Goal: Information Seeking & Learning: Learn about a topic

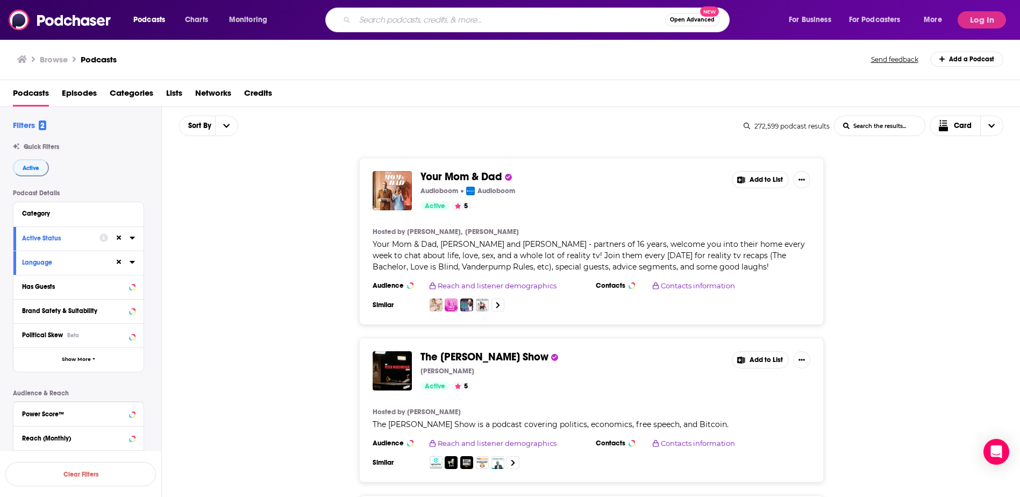
click at [409, 19] on input "Search podcasts, credits, & more..." at bounding box center [510, 19] width 310 height 17
type input "bloodworksnw"
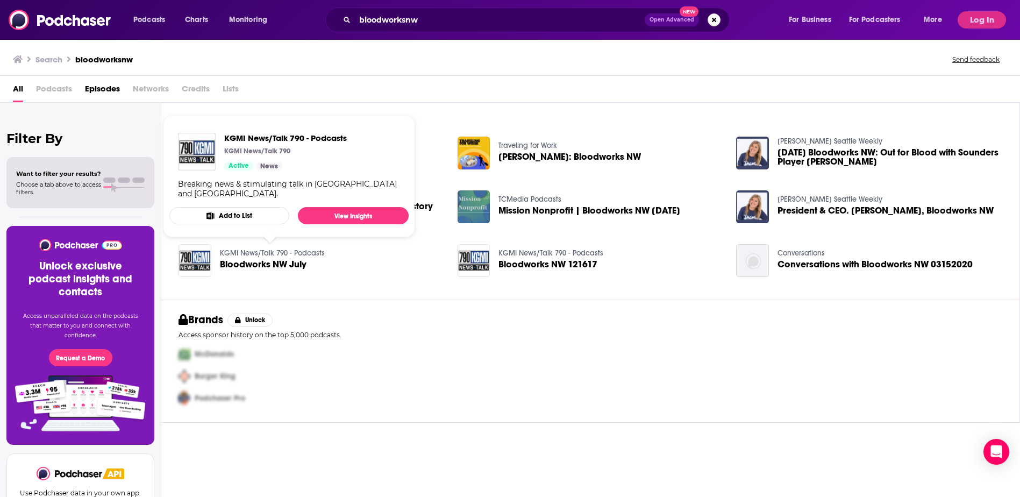
click at [58, 89] on span "Podcasts" at bounding box center [54, 91] width 36 height 22
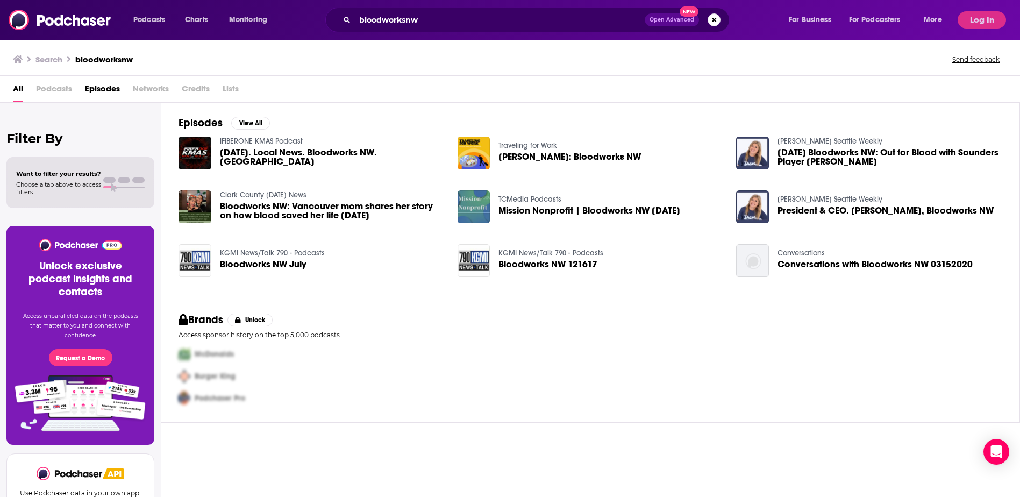
click at [48, 89] on span "Podcasts" at bounding box center [54, 91] width 36 height 22
click at [999, 16] on button "Log In" at bounding box center [982, 19] width 48 height 17
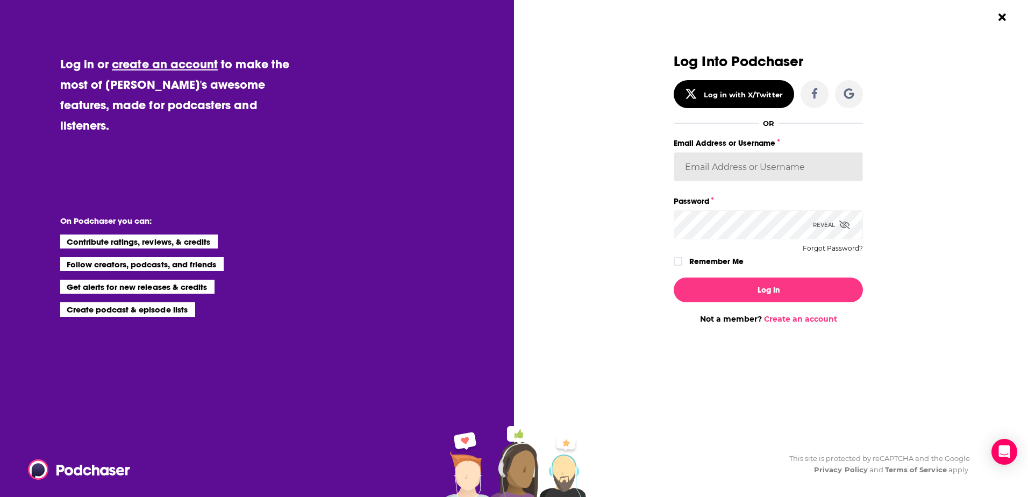
type input "[PERSON_NAME][EMAIL_ADDRESS][PERSON_NAME][DOMAIN_NAME]"
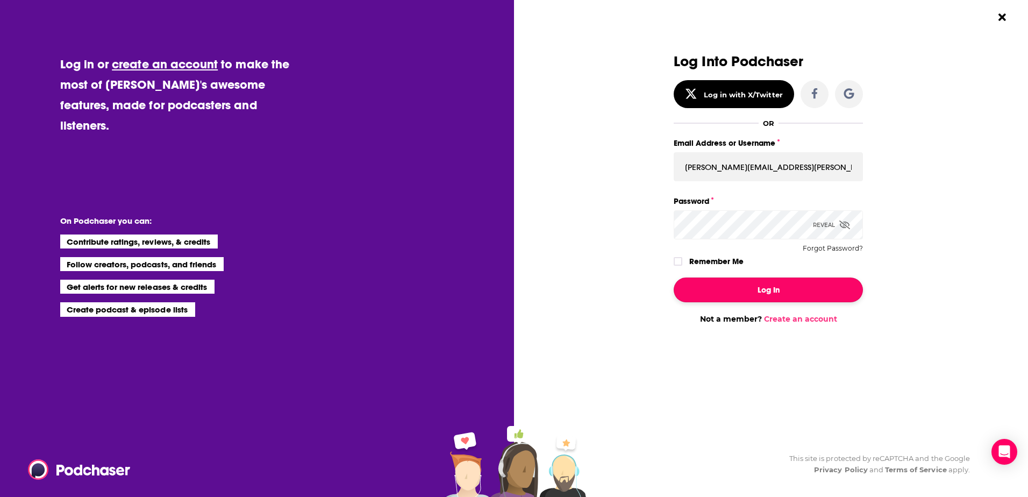
click at [763, 288] on button "Log In" at bounding box center [768, 290] width 189 height 25
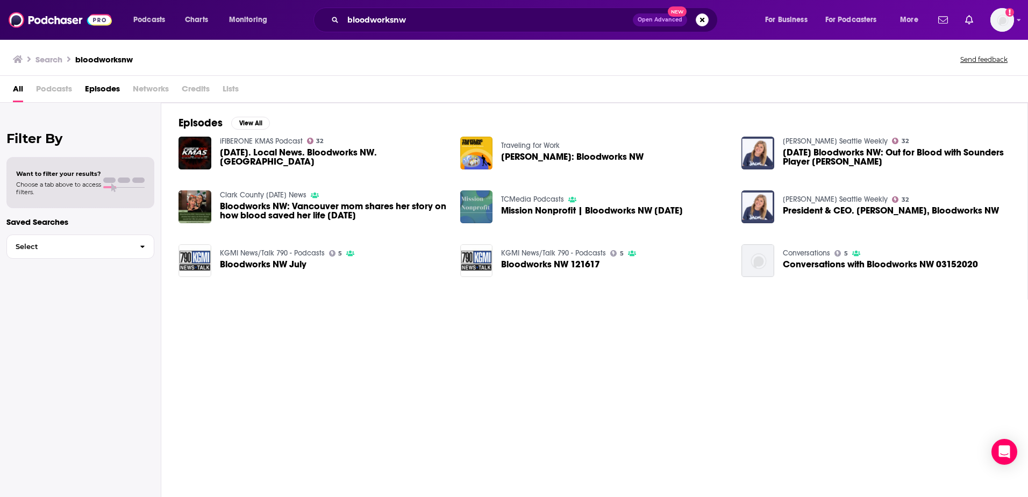
click at [57, 87] on span "Podcasts" at bounding box center [54, 91] width 36 height 22
click at [65, 91] on span "Podcasts" at bounding box center [54, 91] width 36 height 22
click at [50, 55] on h3 "Search" at bounding box center [49, 59] width 27 height 10
click at [267, 263] on span "Bloodworks NW July" at bounding box center [263, 264] width 87 height 9
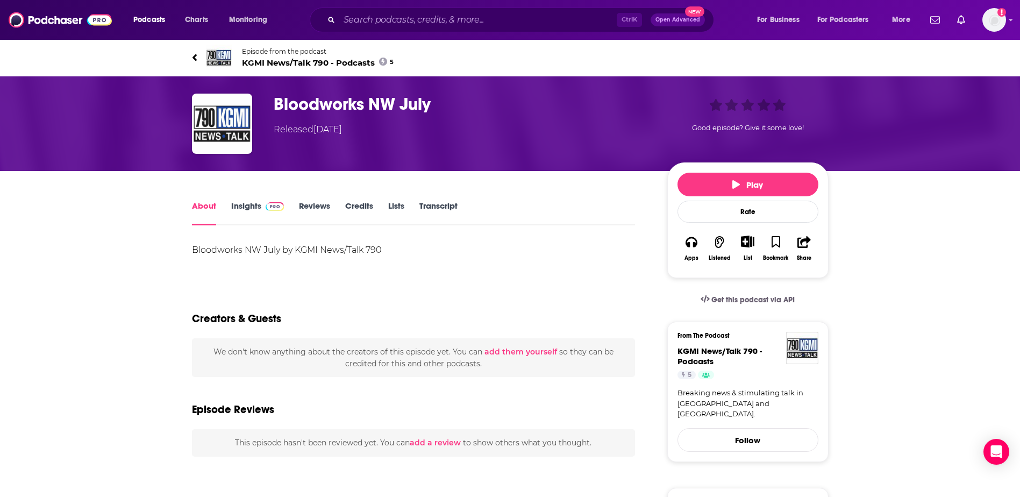
click at [247, 208] on link "Insights" at bounding box center [257, 213] width 53 height 25
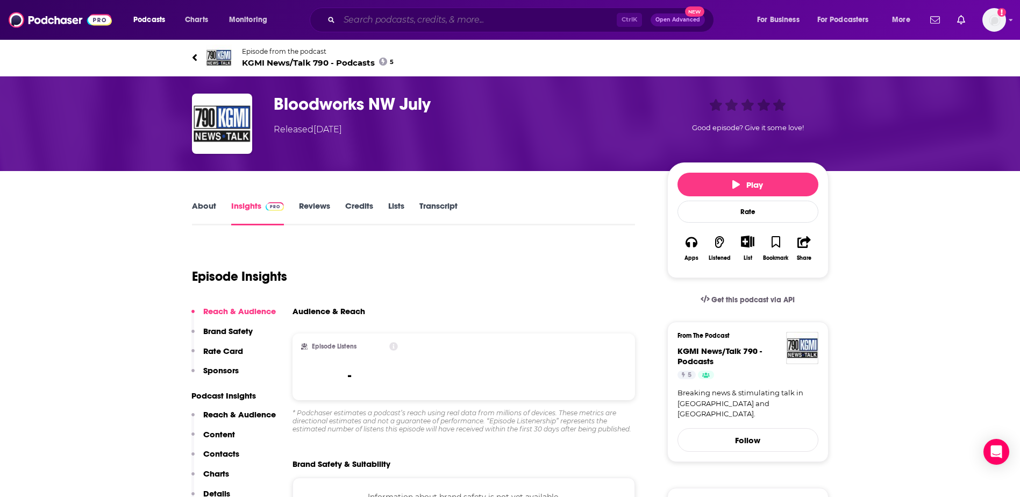
click at [377, 25] on input "Search podcasts, credits, & more..." at bounding box center [478, 19] width 278 height 17
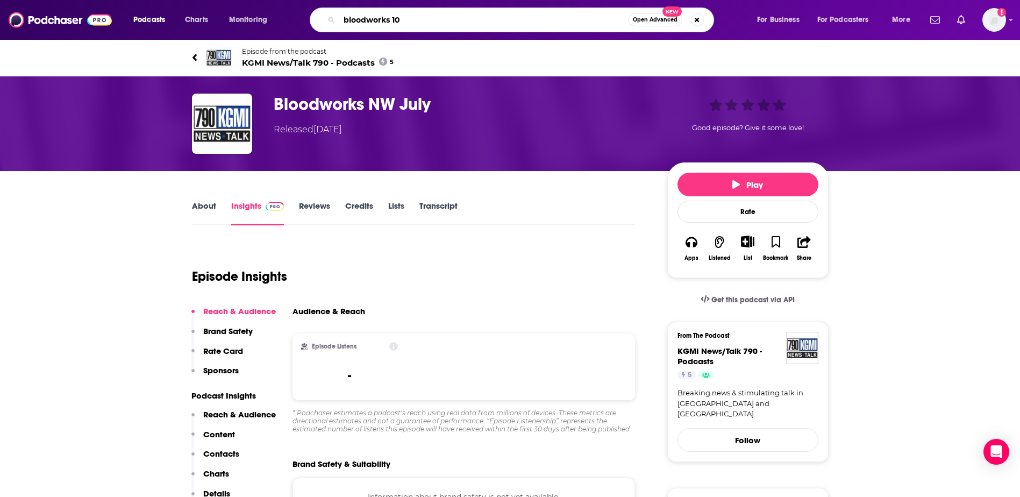
type input "bloodworks 101"
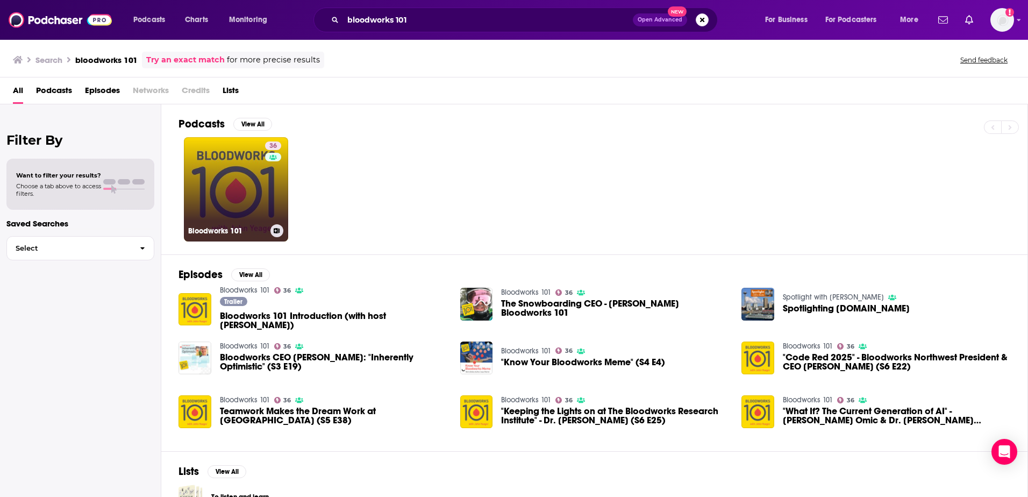
click at [258, 191] on link "36 Bloodworks 101" at bounding box center [236, 189] width 104 height 104
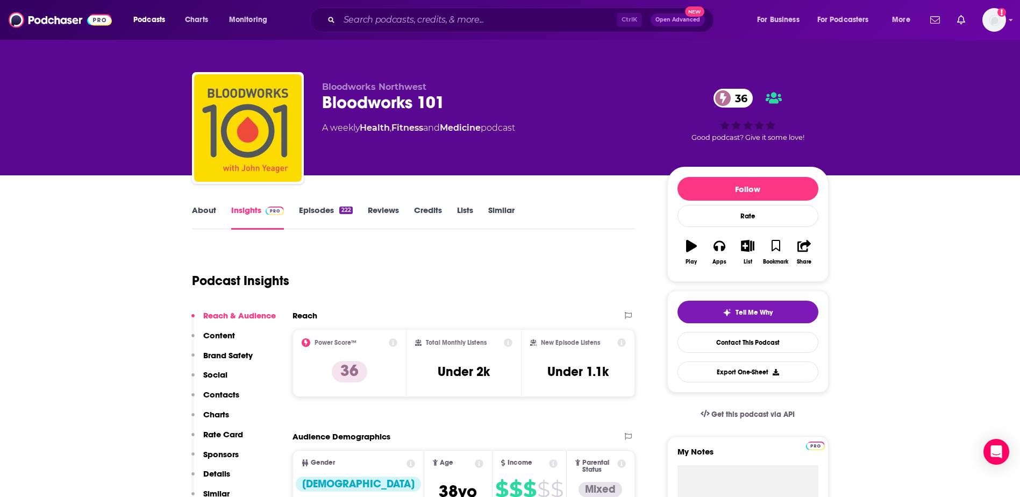
click at [206, 204] on div "About Insights Episodes 222 Reviews Credits Lists Similar" at bounding box center [414, 216] width 444 height 26
click at [202, 209] on link "About" at bounding box center [204, 217] width 24 height 25
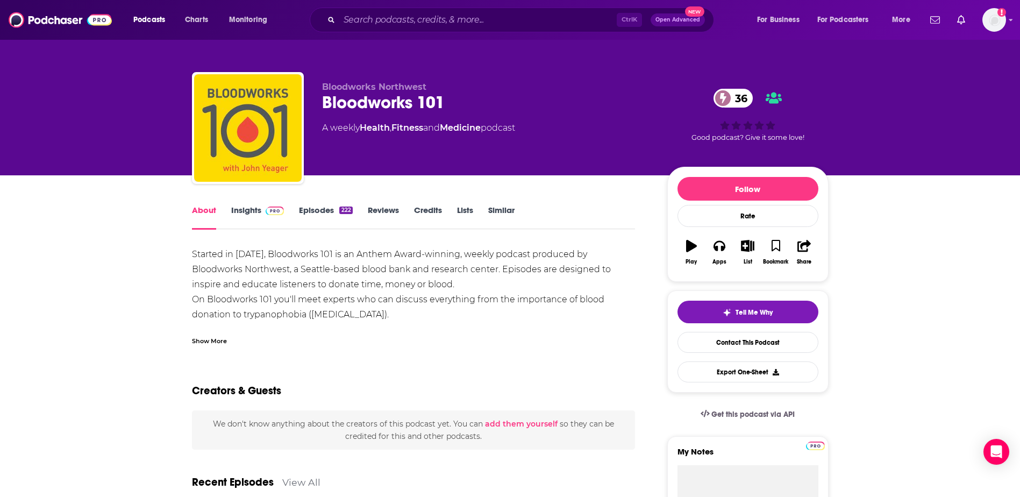
click at [210, 340] on div "Show More" at bounding box center [209, 340] width 35 height 10
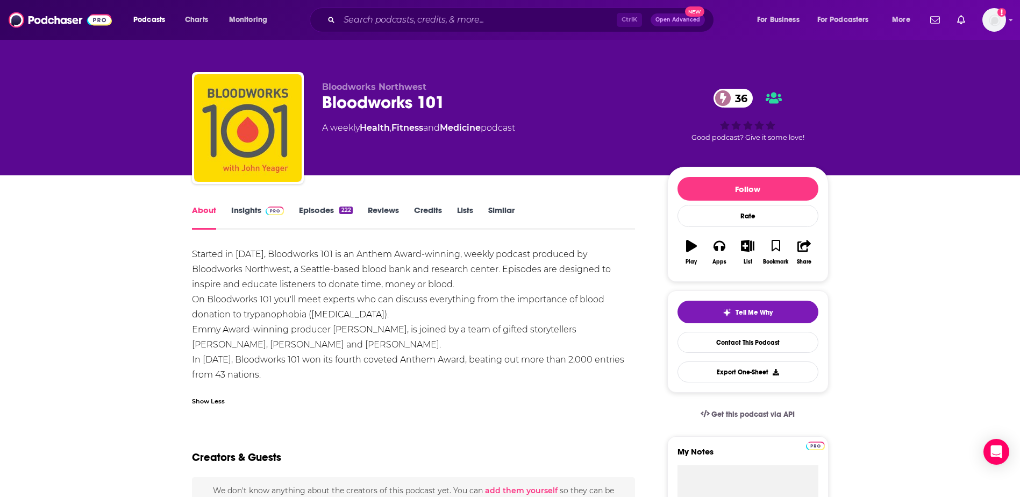
click at [321, 211] on link "Episodes 222" at bounding box center [325, 217] width 53 height 25
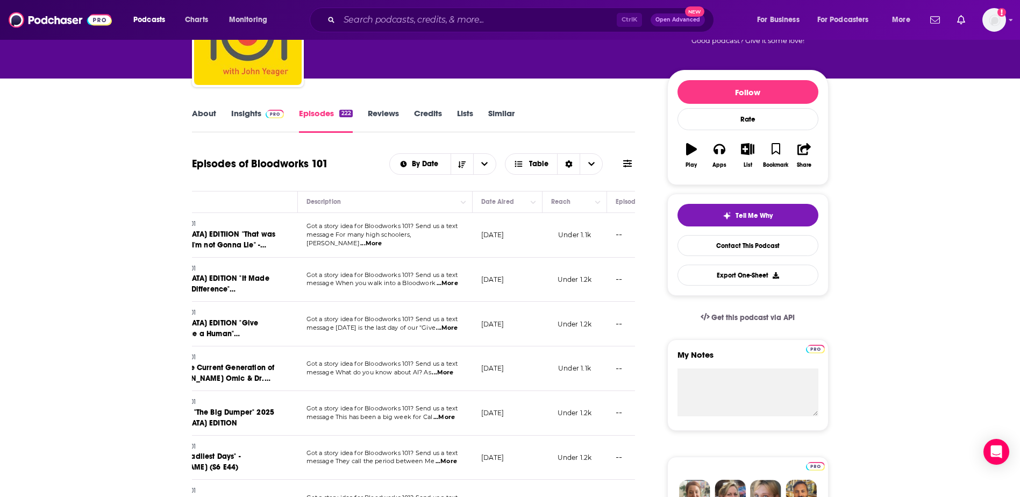
scroll to position [96, 0]
